Goal: Information Seeking & Learning: Learn about a topic

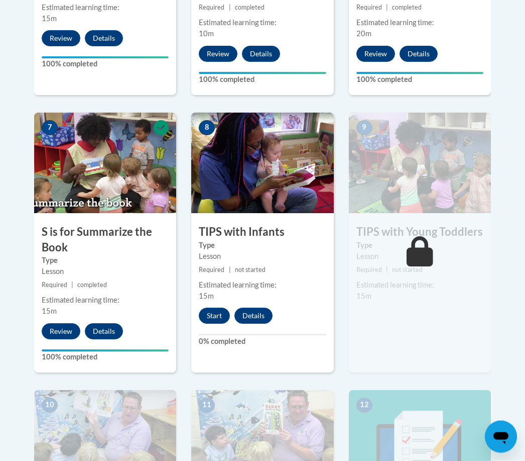
scroll to position [764, 0]
click at [212, 309] on button "Start" at bounding box center [214, 315] width 31 height 16
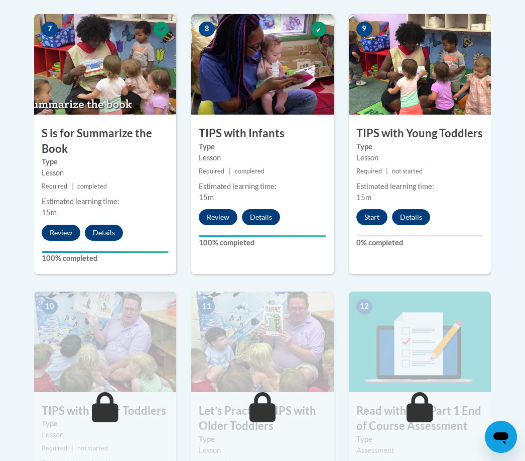
scroll to position [854, 0]
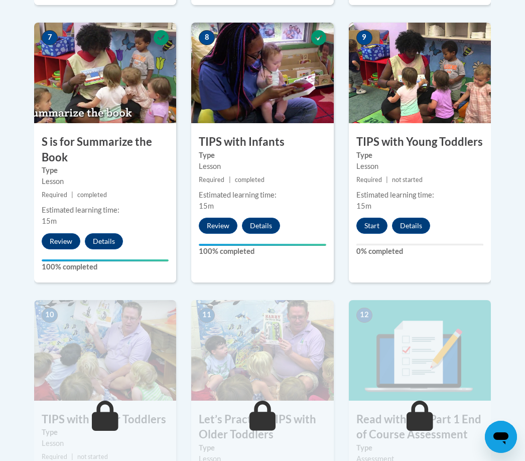
click at [377, 219] on button "Start" at bounding box center [372, 226] width 31 height 16
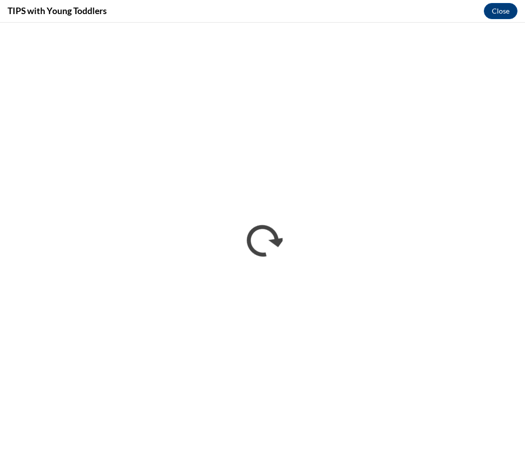
scroll to position [870, 0]
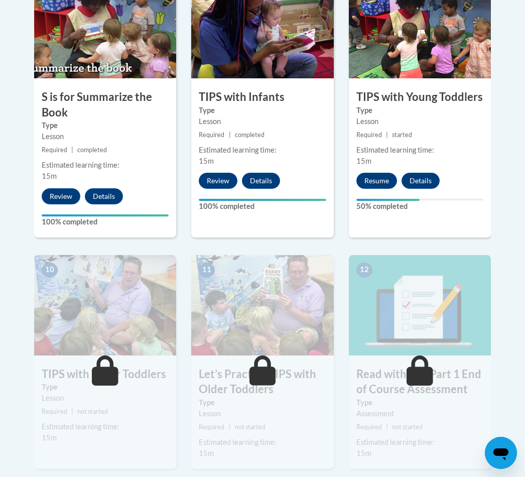
scroll to position [899, 0]
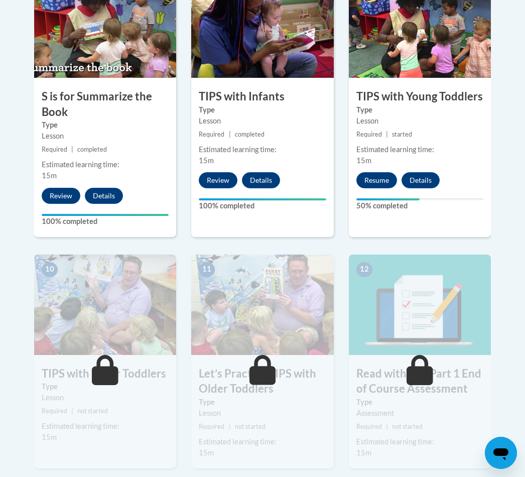
click at [378, 180] on button "Resume" at bounding box center [377, 180] width 41 height 16
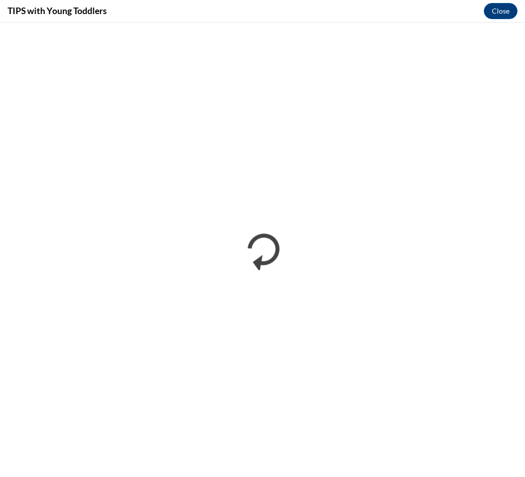
scroll to position [0, 0]
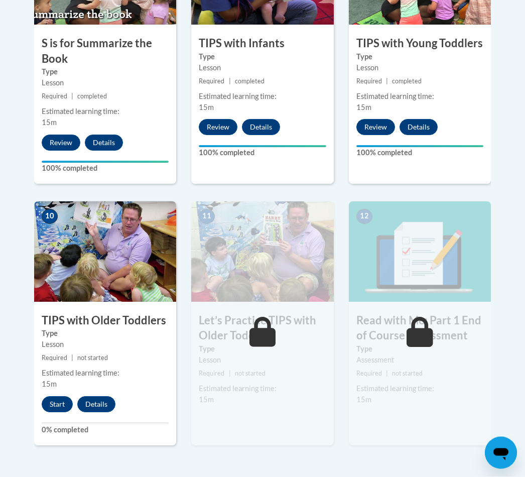
scroll to position [946, 0]
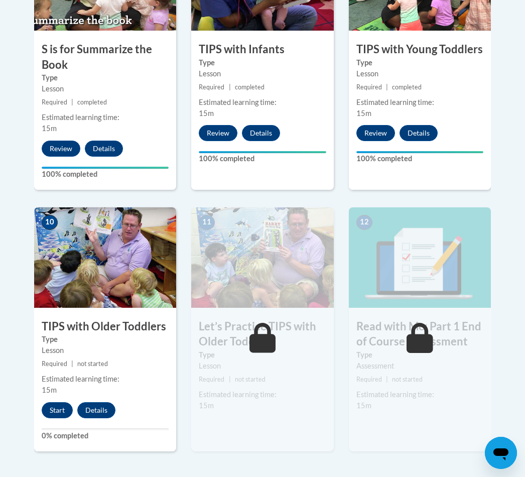
click at [58, 412] on button "Start" at bounding box center [57, 410] width 31 height 16
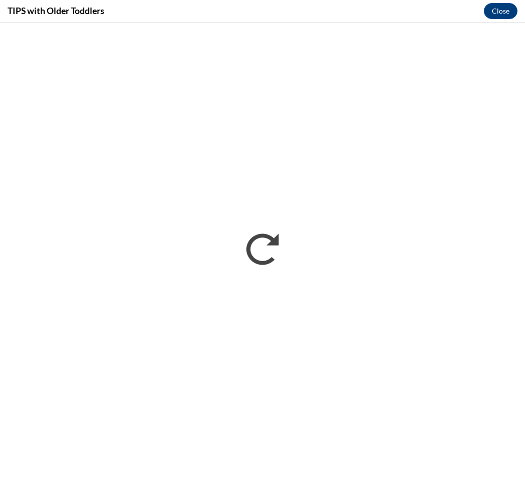
scroll to position [0, 0]
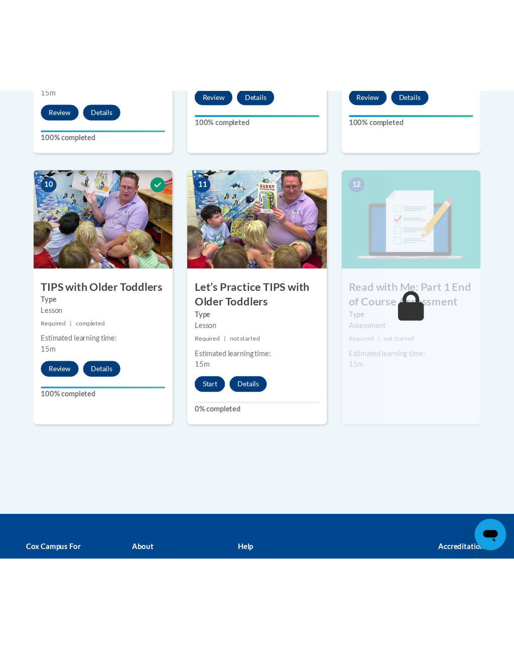
scroll to position [987, 0]
